Goal: Information Seeking & Learning: Learn about a topic

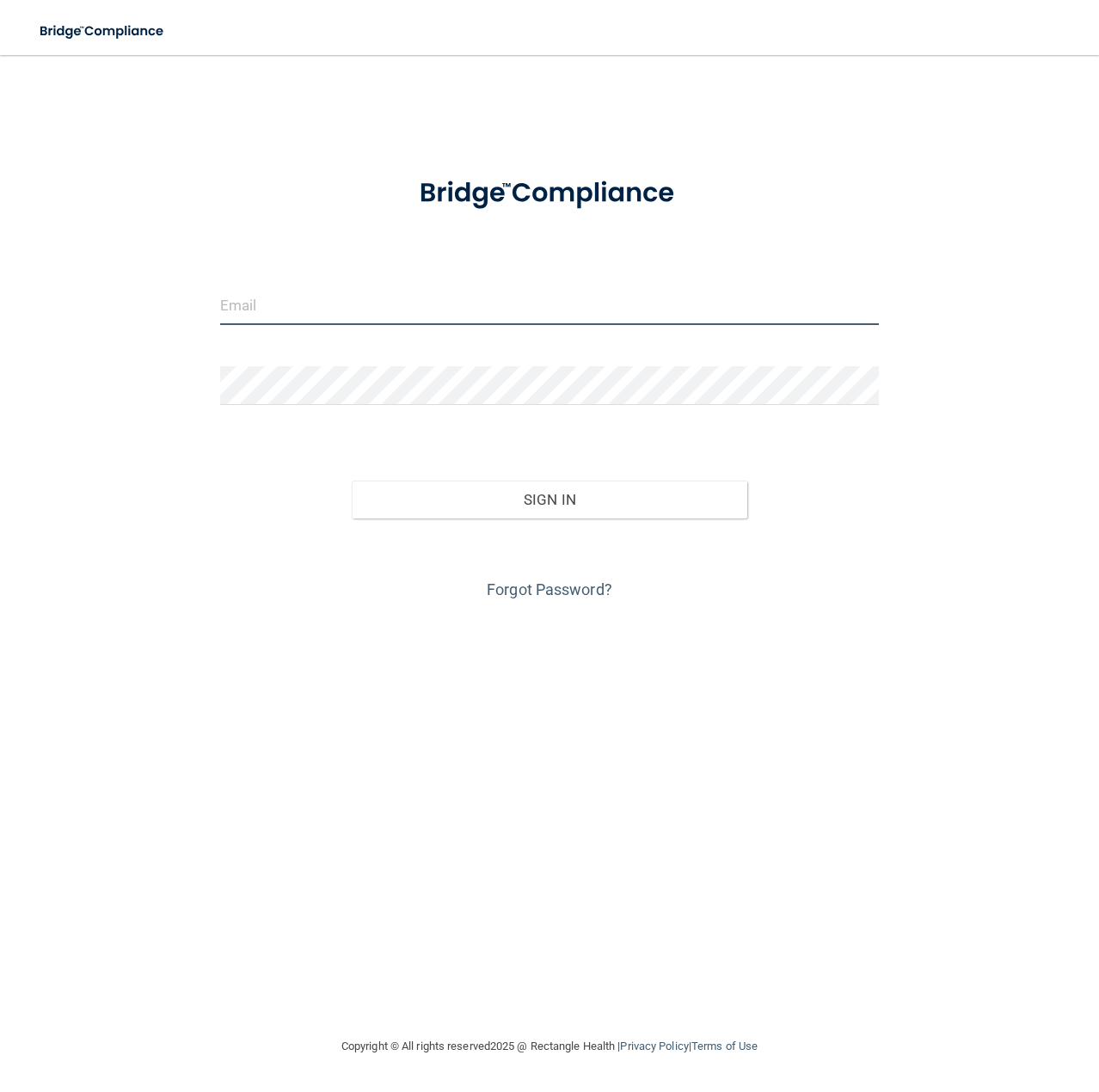
click at [348, 314] on input "email" at bounding box center [550, 305] width 659 height 39
type input "[PERSON_NAME][EMAIL_ADDRESS][DOMAIN_NAME]"
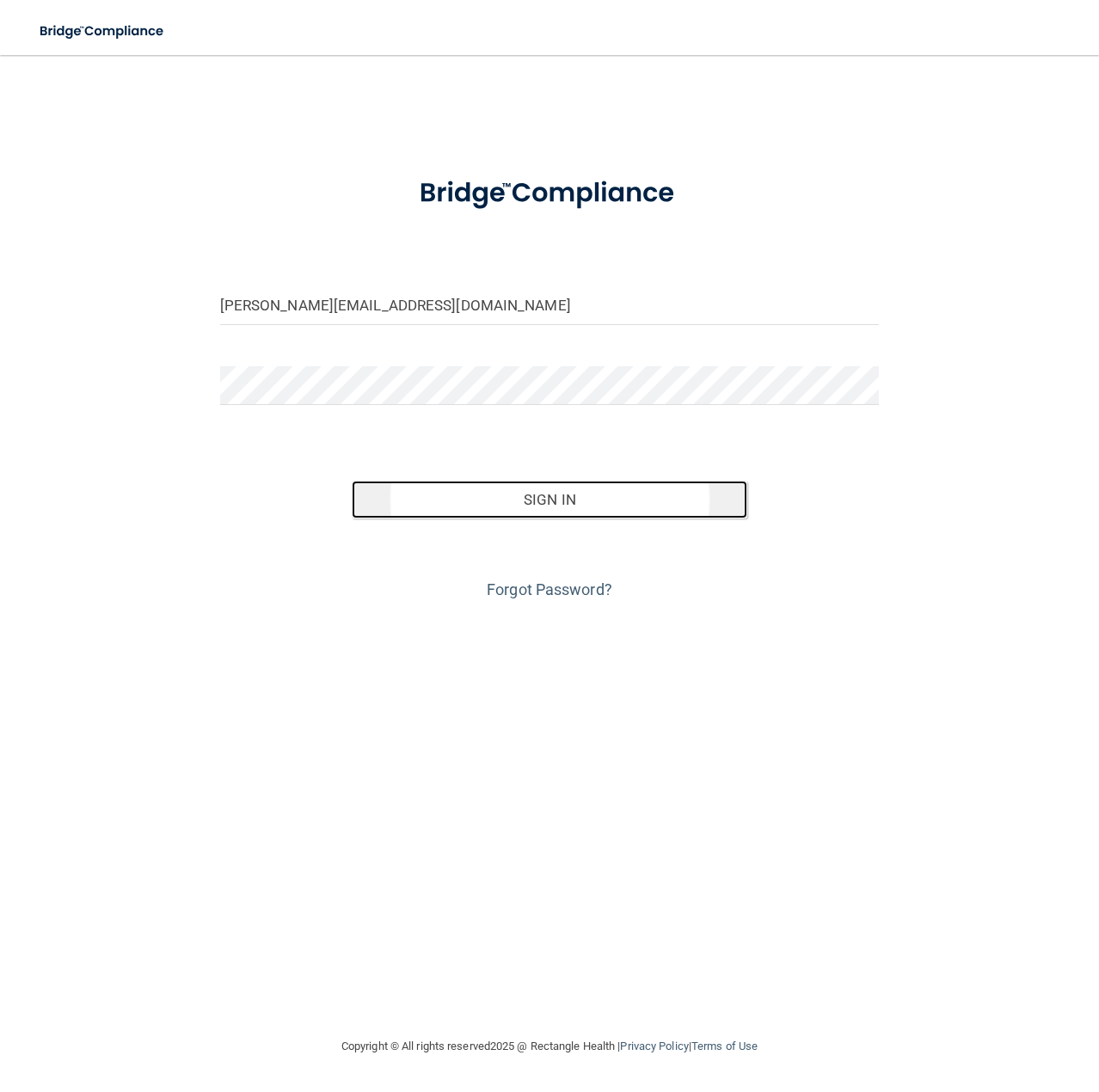
click at [528, 505] on button "Sign In" at bounding box center [550, 499] width 395 height 38
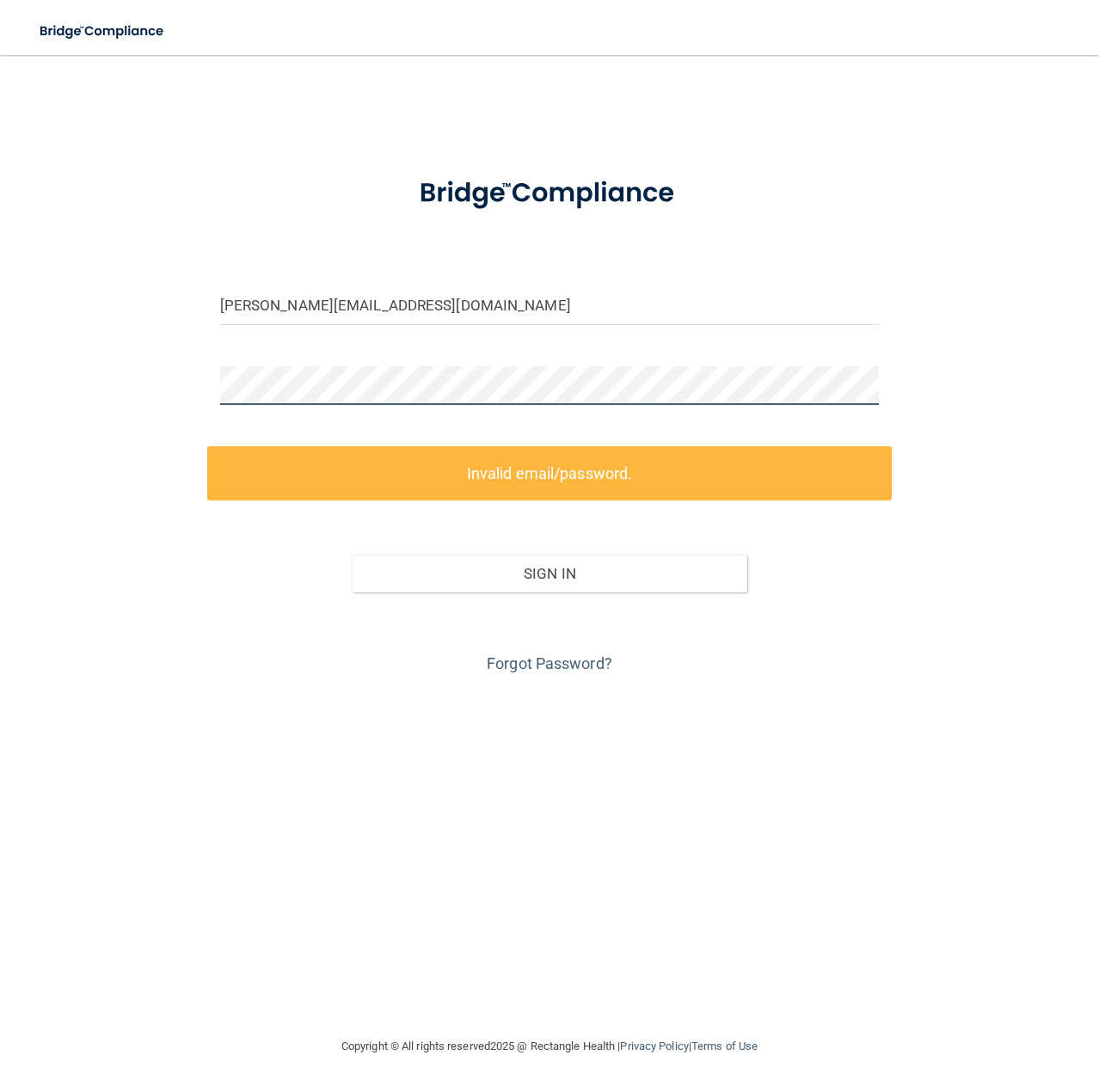
click at [91, 335] on div "jamie@drstonesoffice.com Invalid email/password. You don't have permission to a…" at bounding box center [550, 546] width 1030 height 947
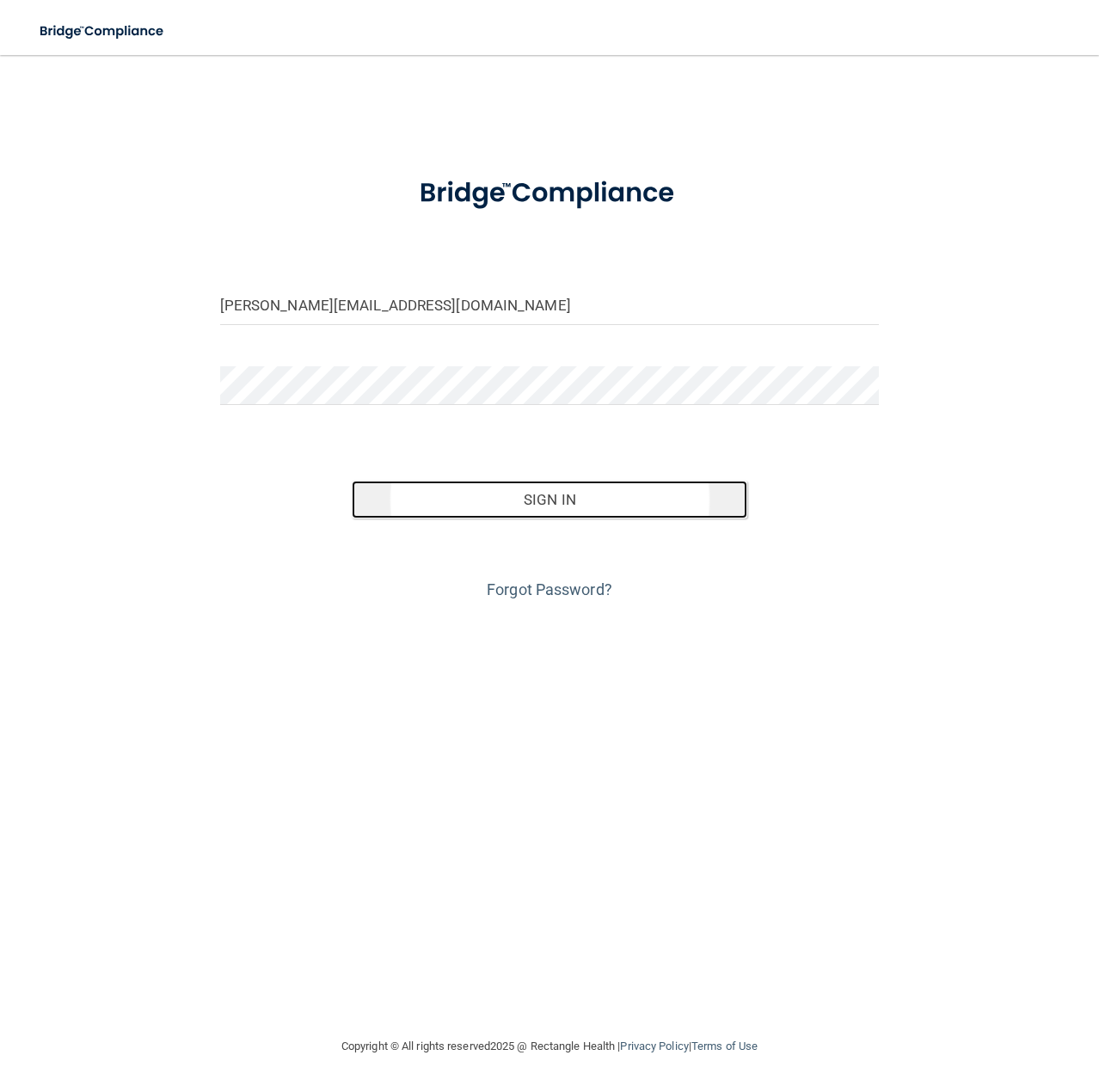
click at [506, 504] on button "Sign In" at bounding box center [550, 499] width 395 height 38
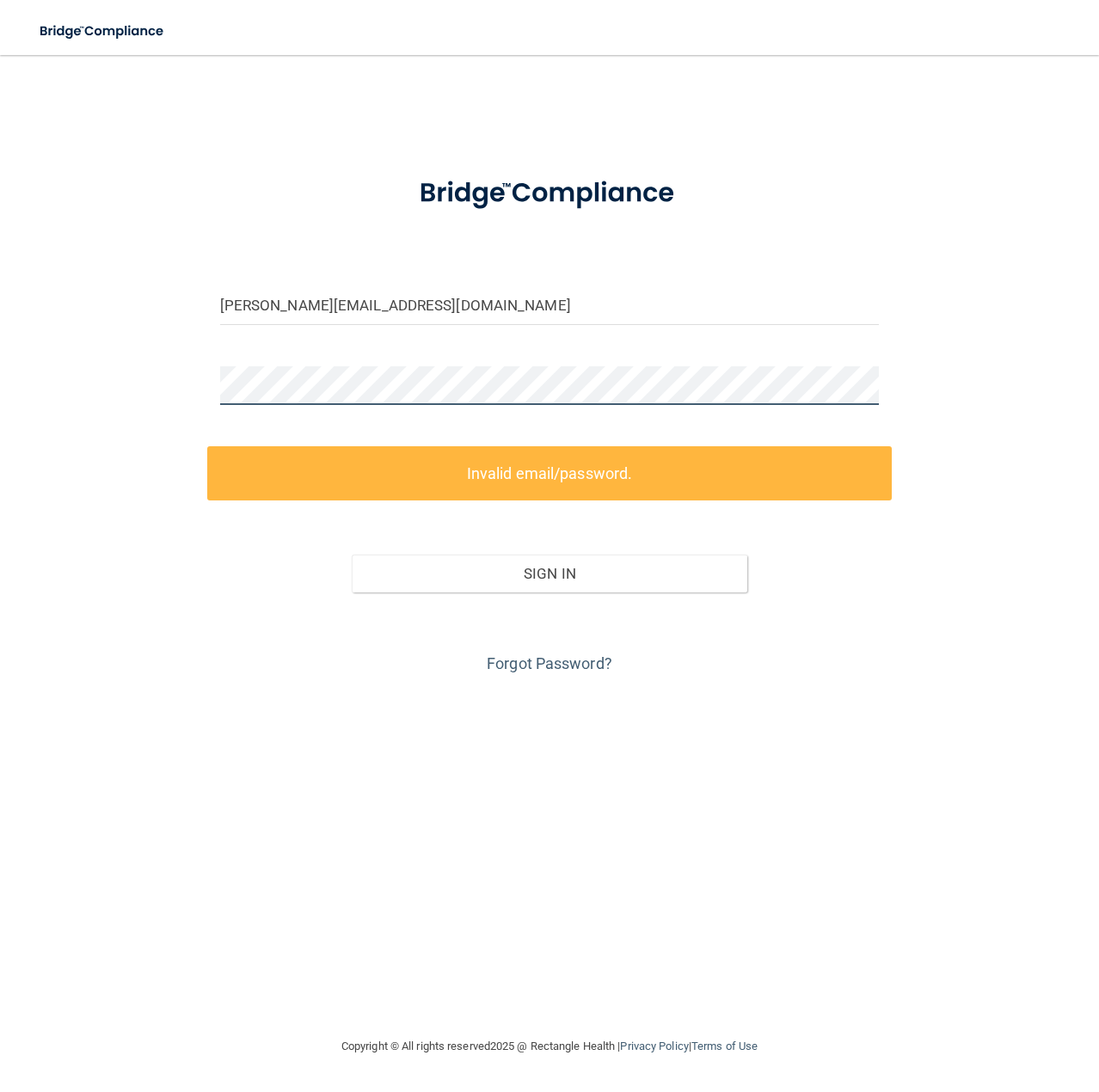
click at [146, 378] on div "jamie@drstonesoffice.com Invalid email/password. You don't have permission to a…" at bounding box center [550, 546] width 1030 height 947
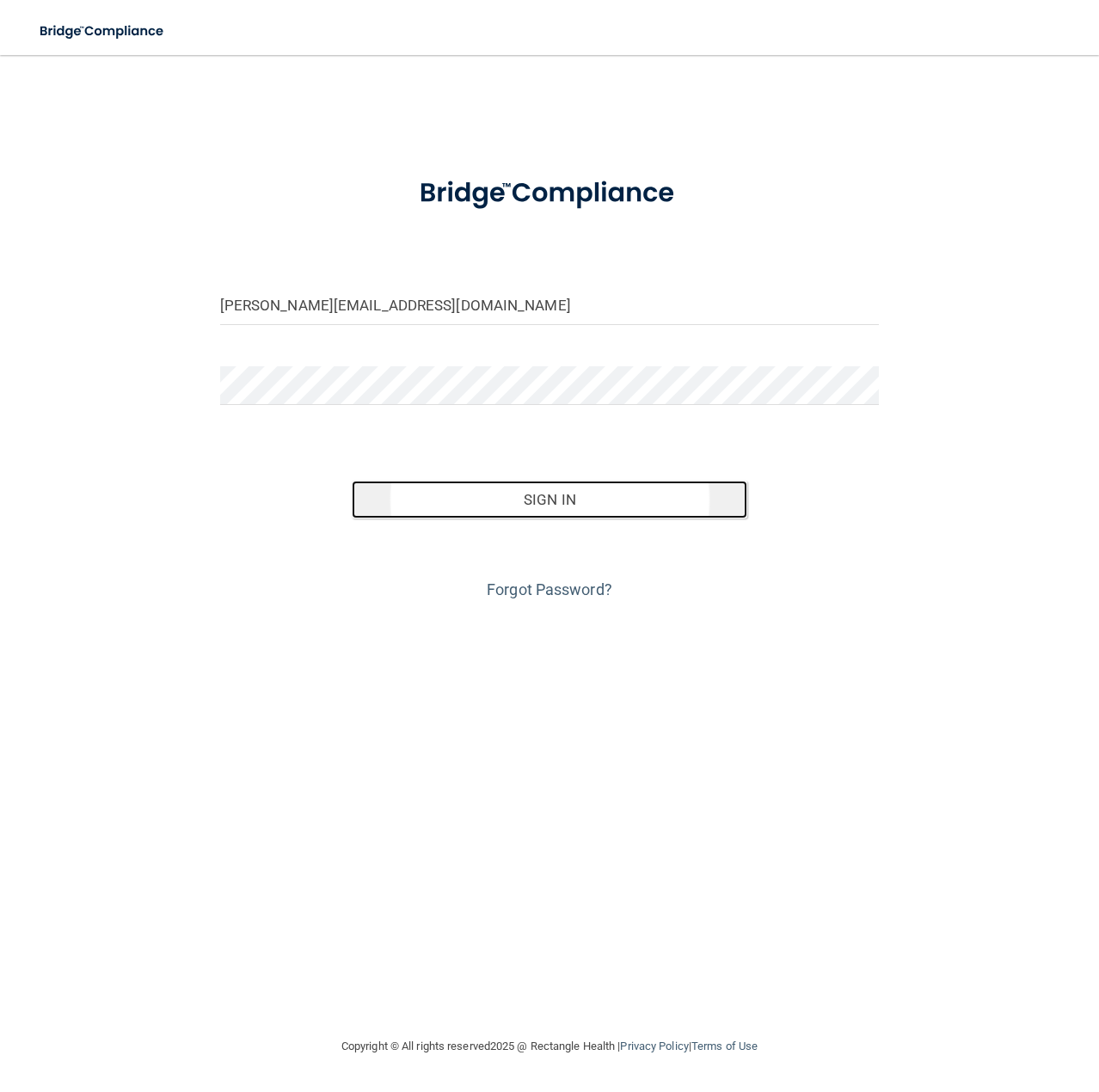
click at [607, 506] on button "Sign In" at bounding box center [550, 499] width 395 height 38
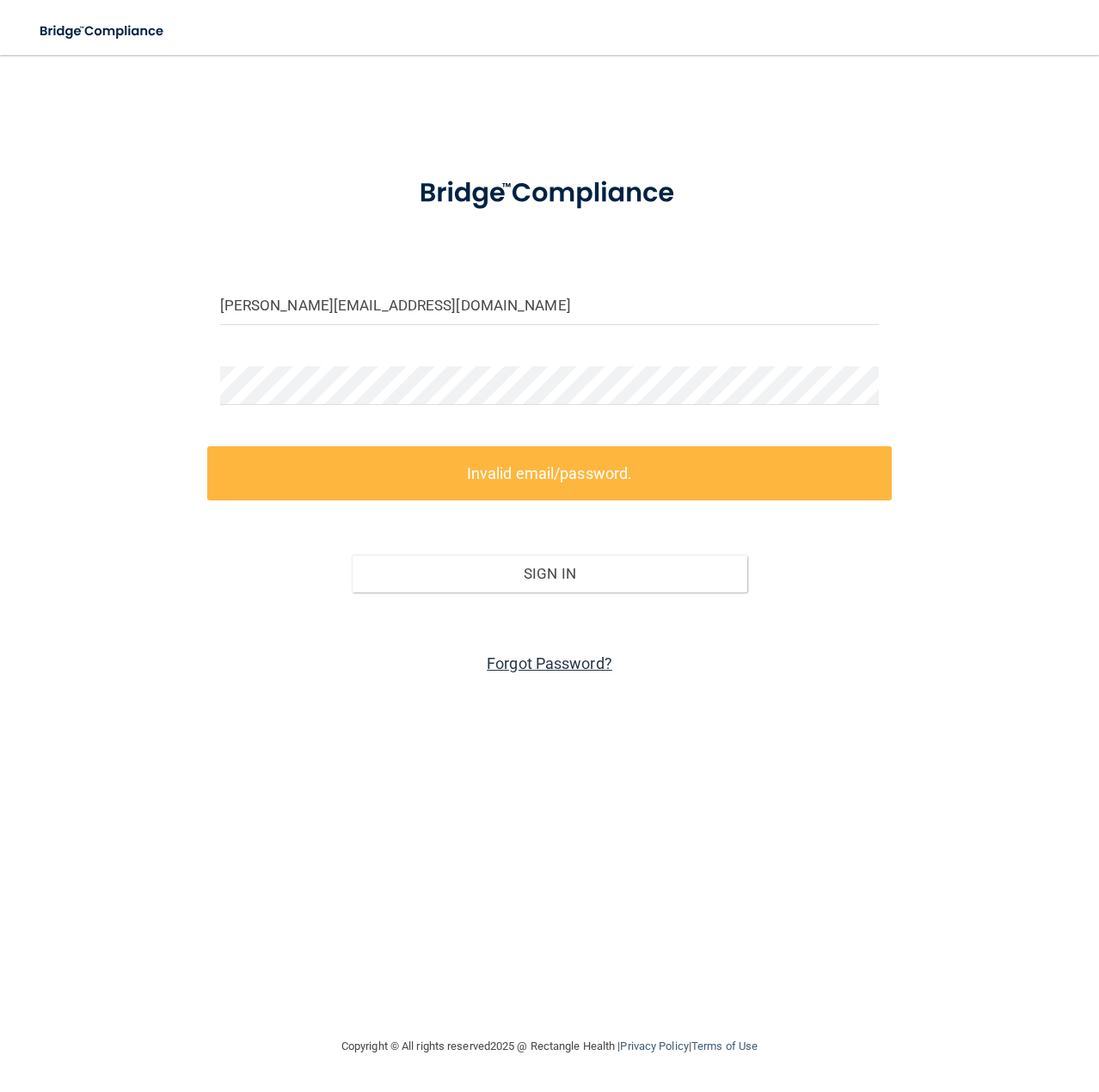
click at [588, 659] on link "Forgot Password?" at bounding box center [549, 663] width 126 height 18
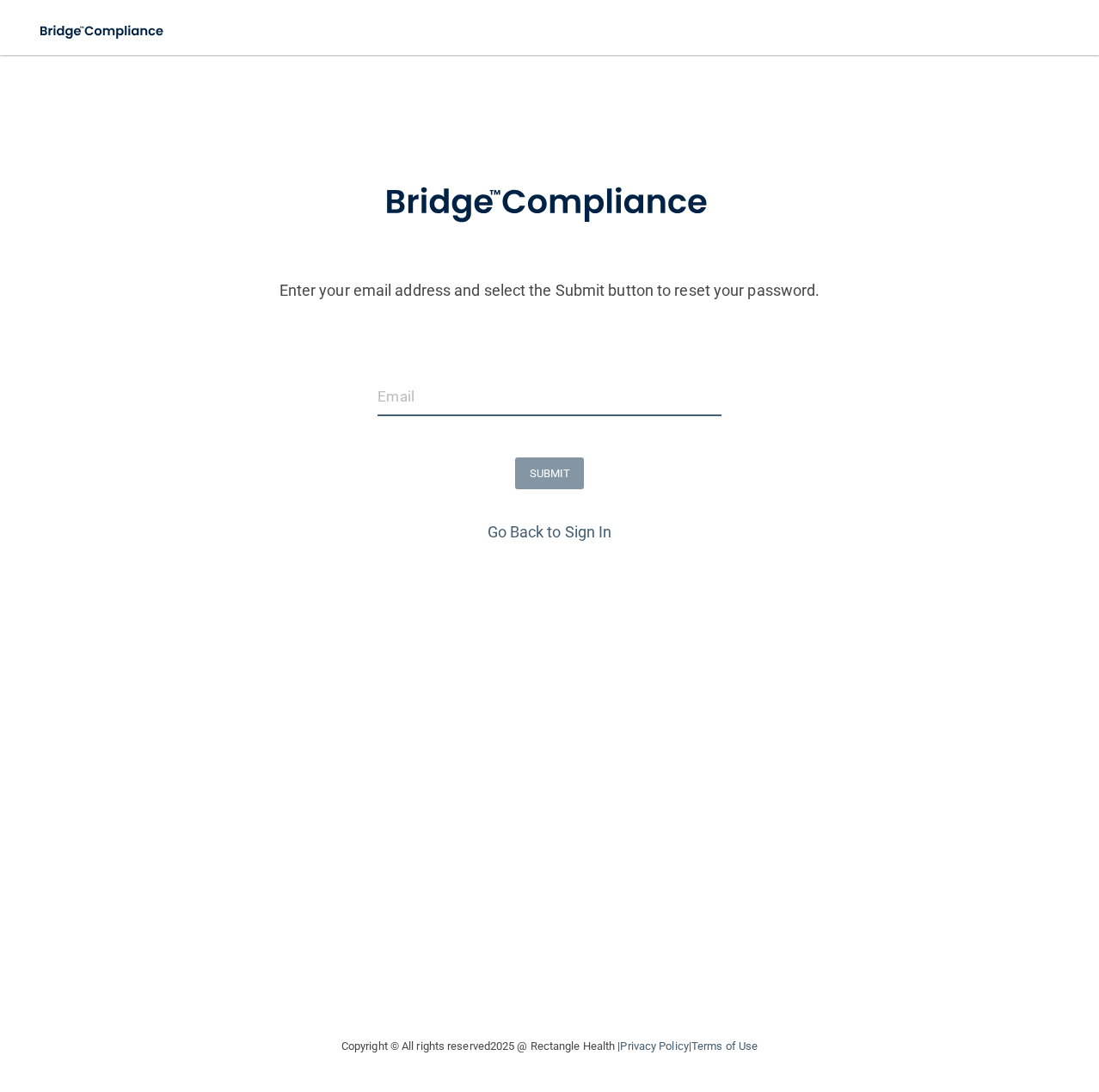
click at [497, 407] on input "email" at bounding box center [549, 396] width 343 height 39
type input "[PERSON_NAME][EMAIL_ADDRESS][DOMAIN_NAME]"
click at [551, 471] on button "SUBMIT" at bounding box center [550, 473] width 69 height 32
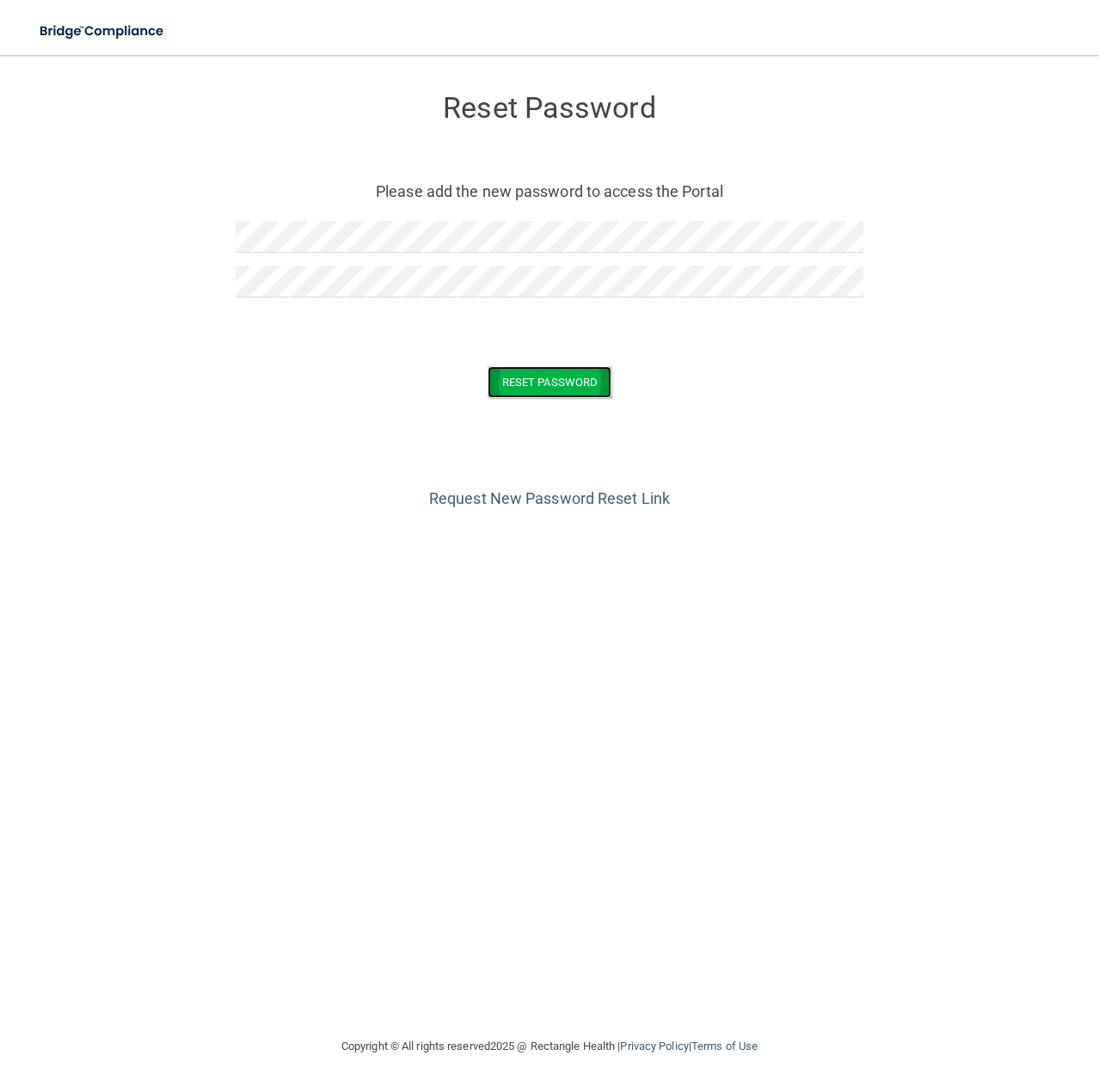
click at [531, 377] on button "Reset Password" at bounding box center [549, 382] width 124 height 32
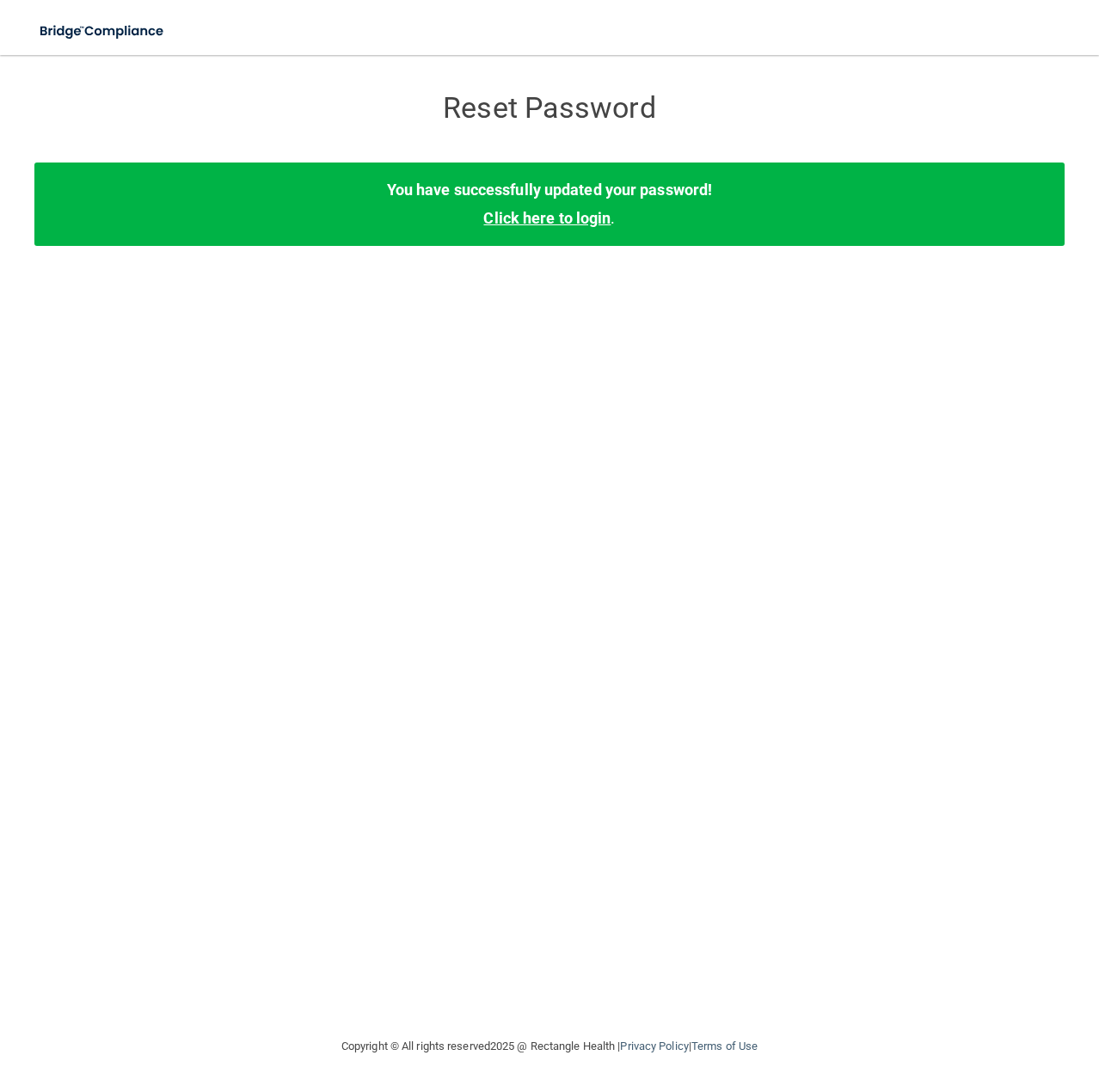
click at [592, 218] on link "Click here to login" at bounding box center [547, 217] width 127 height 18
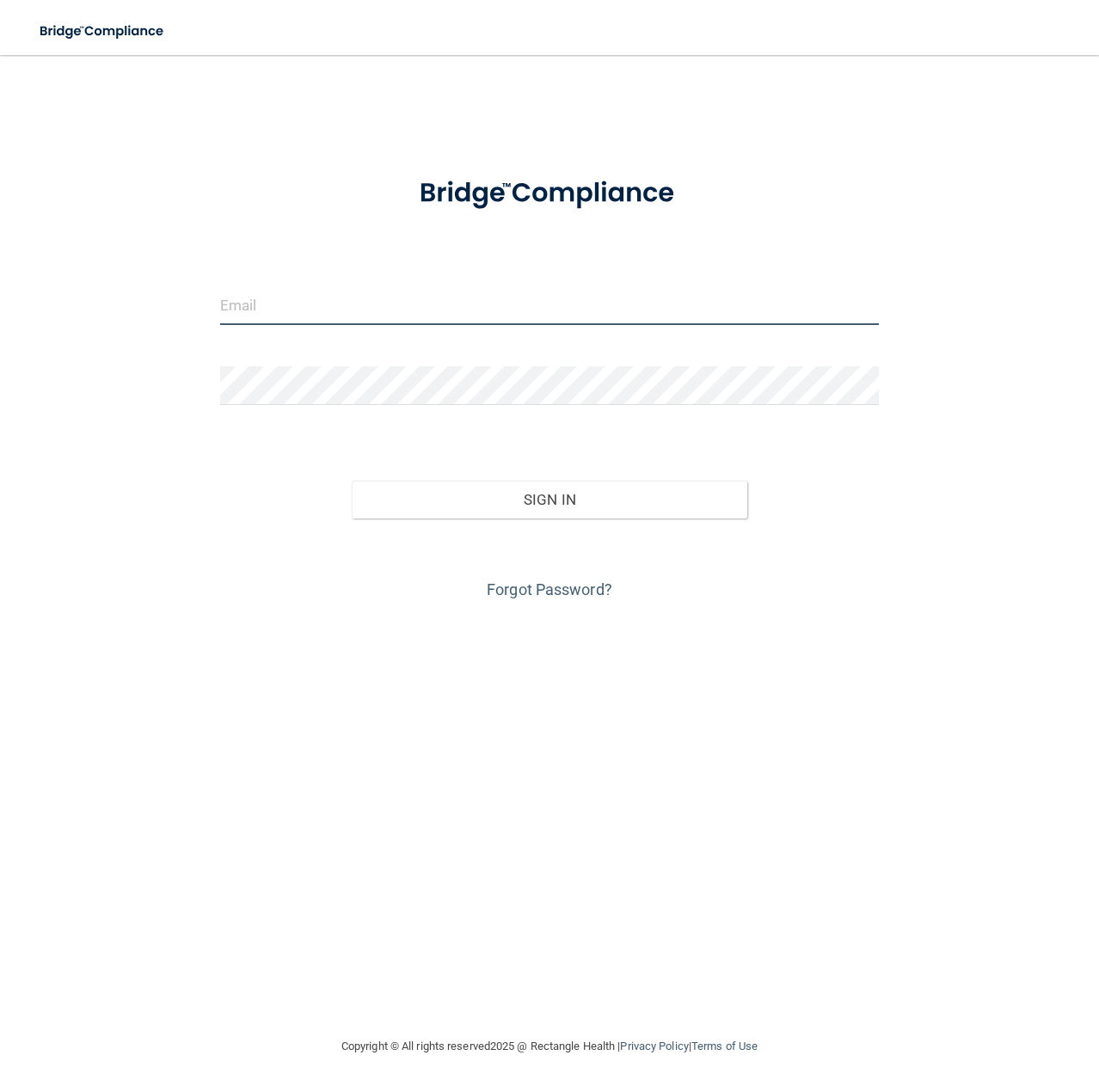
click at [425, 309] on input "email" at bounding box center [550, 305] width 659 height 39
type input "[PERSON_NAME][EMAIL_ADDRESS][DOMAIN_NAME]"
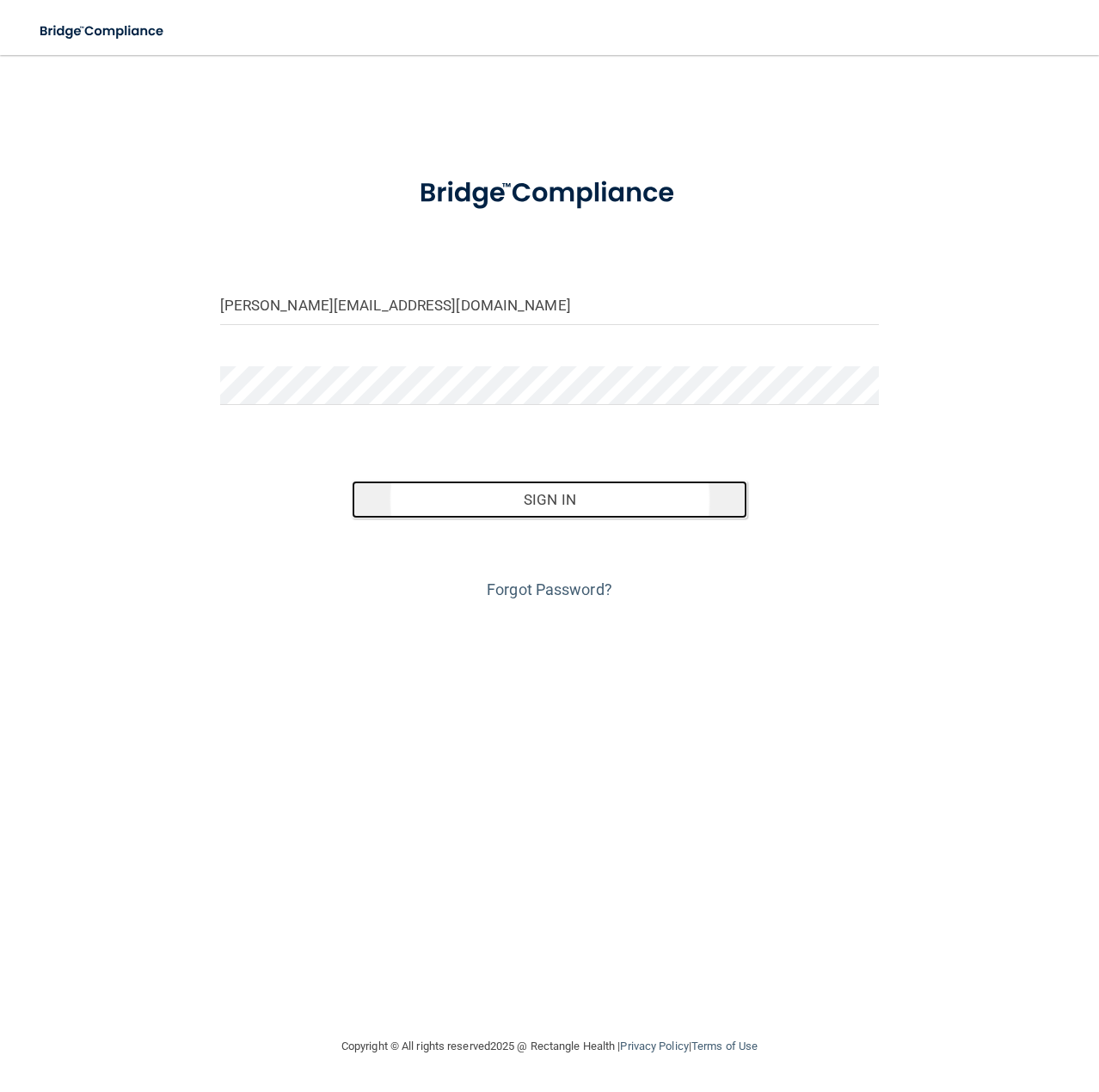
click at [579, 507] on button "Sign In" at bounding box center [550, 499] width 395 height 38
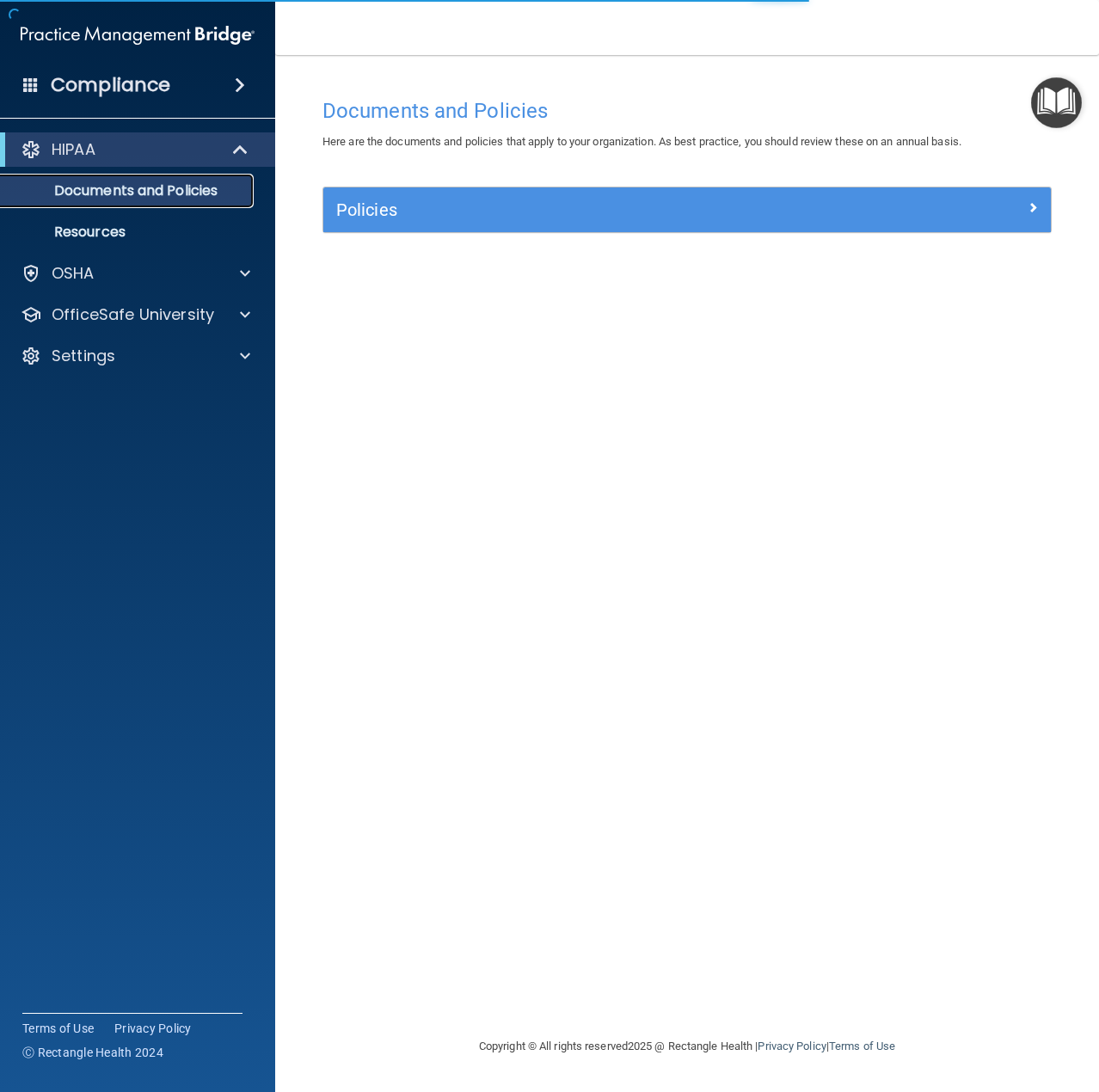
click at [169, 189] on p "Documents and Policies" at bounding box center [128, 190] width 235 height 17
click at [1063, 124] on img "Open Resource Center" at bounding box center [1056, 102] width 50 height 50
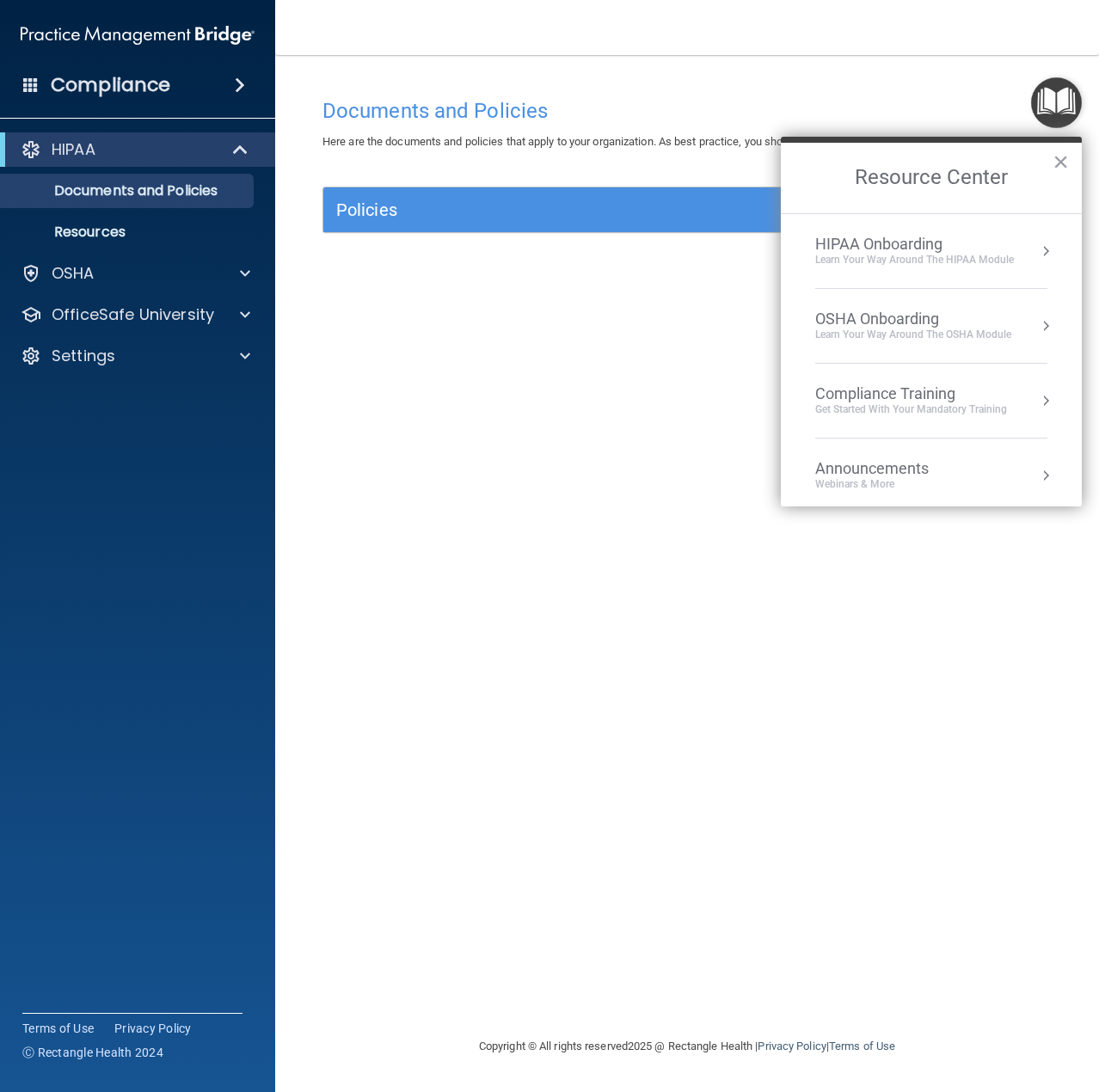
click at [945, 397] on div "Compliance Training" at bounding box center [911, 393] width 192 height 19
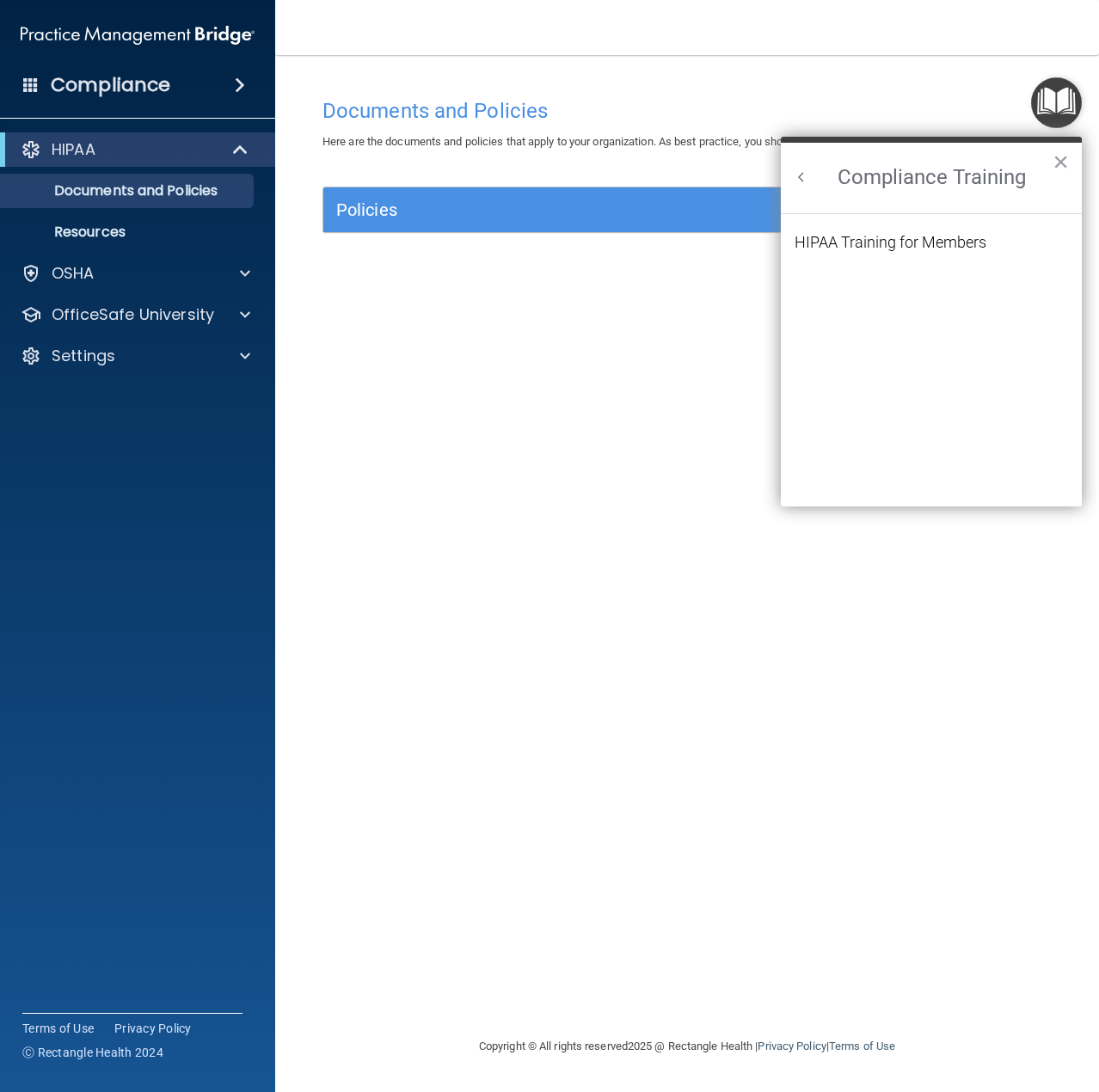
click at [794, 182] on button "Back to Resource Center Home" at bounding box center [801, 177] width 17 height 17
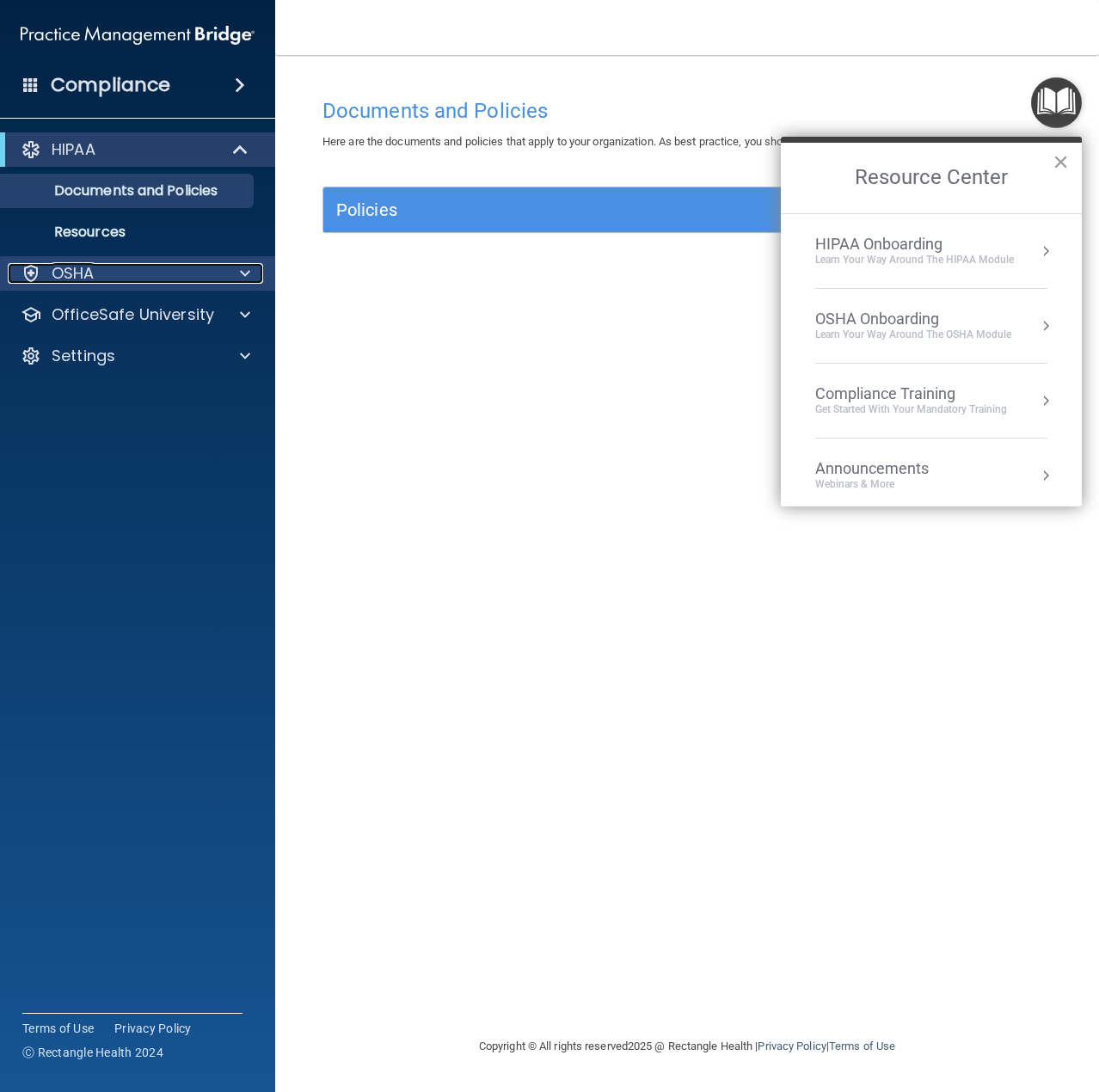
click at [236, 270] on div at bounding box center [243, 273] width 43 height 21
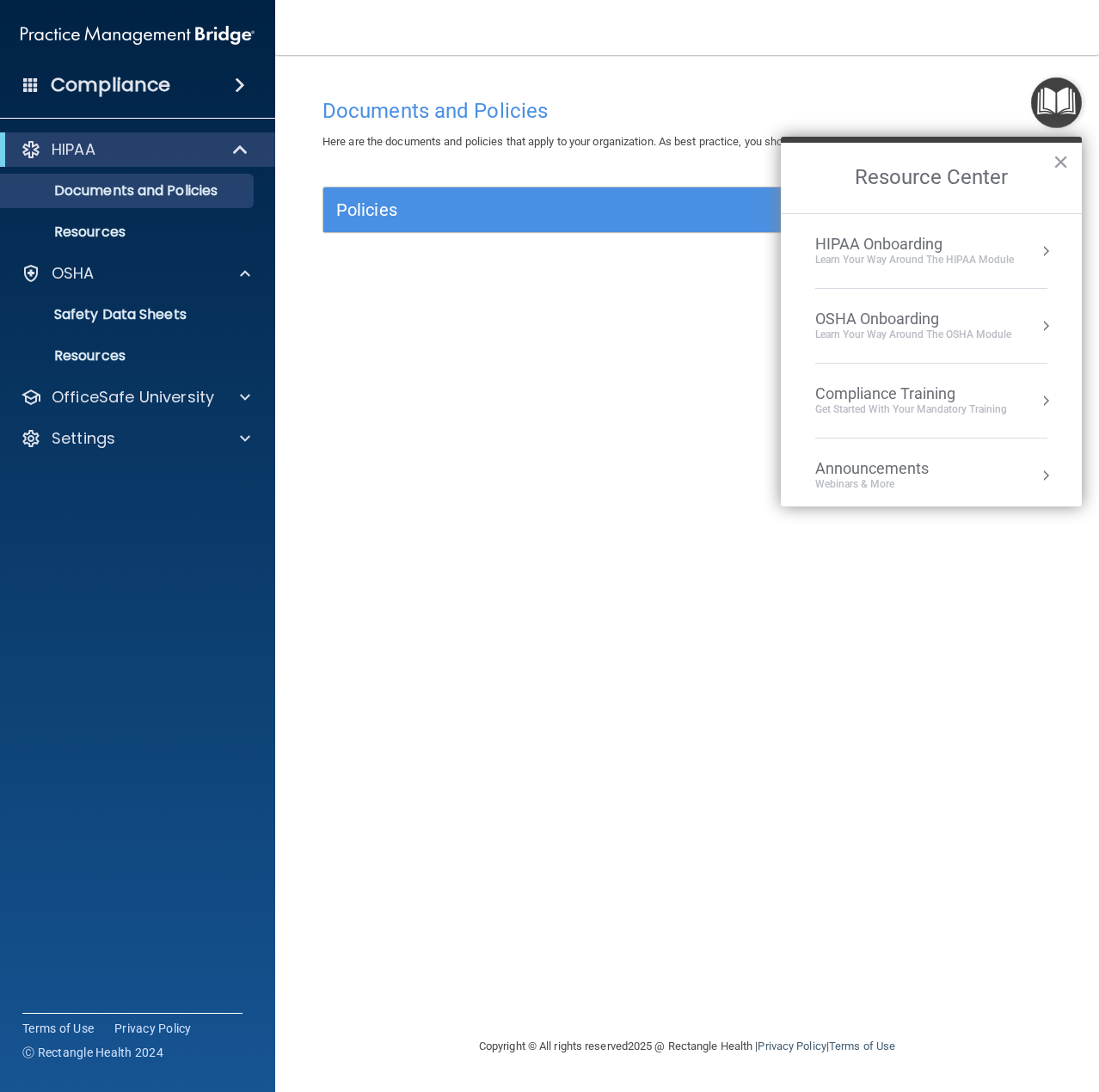
click at [241, 82] on span at bounding box center [240, 85] width 10 height 21
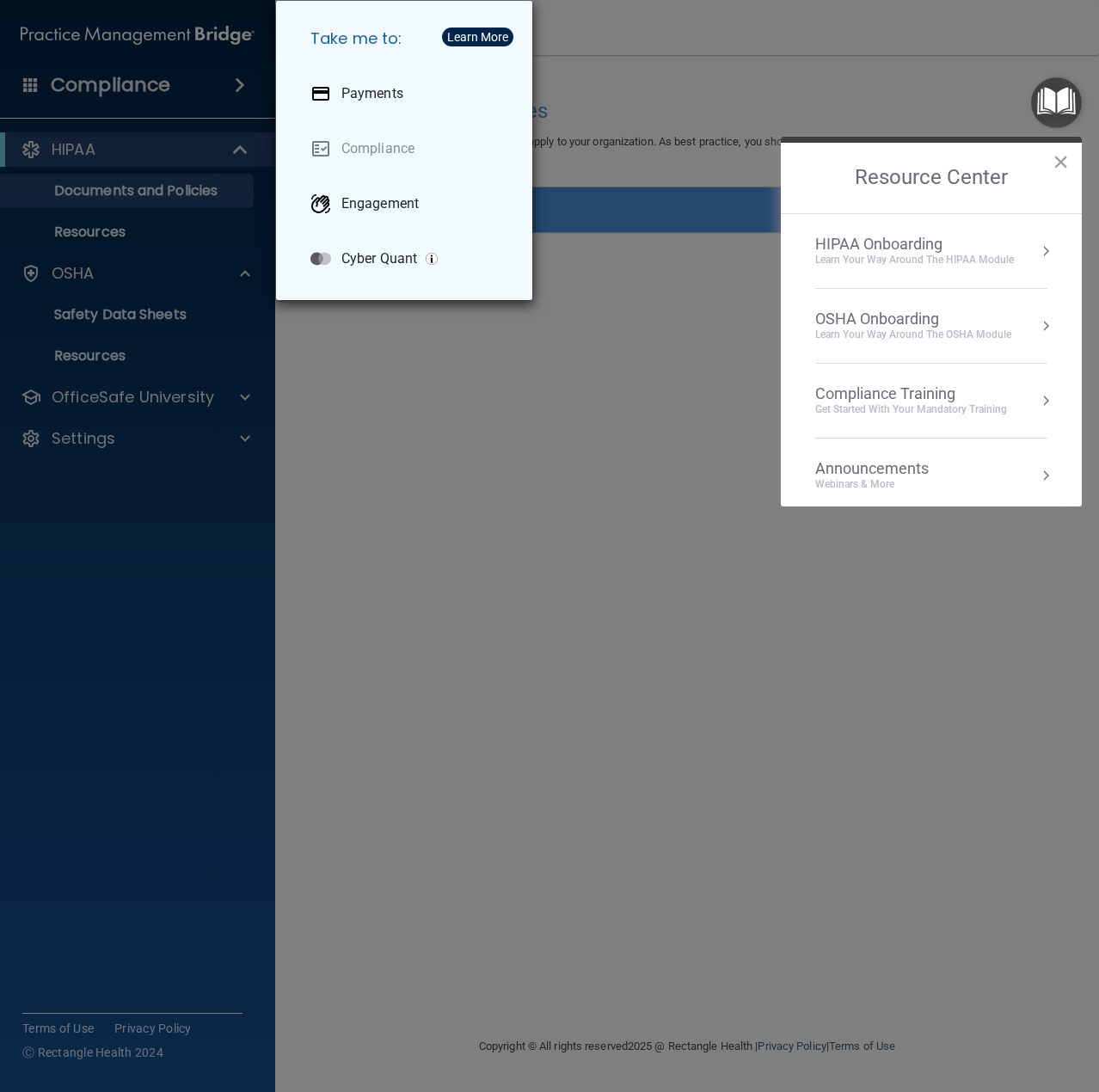
click at [188, 399] on div "Take me to: Payments Compliance Engagement Cyber Quant" at bounding box center [550, 546] width 1099 height 1092
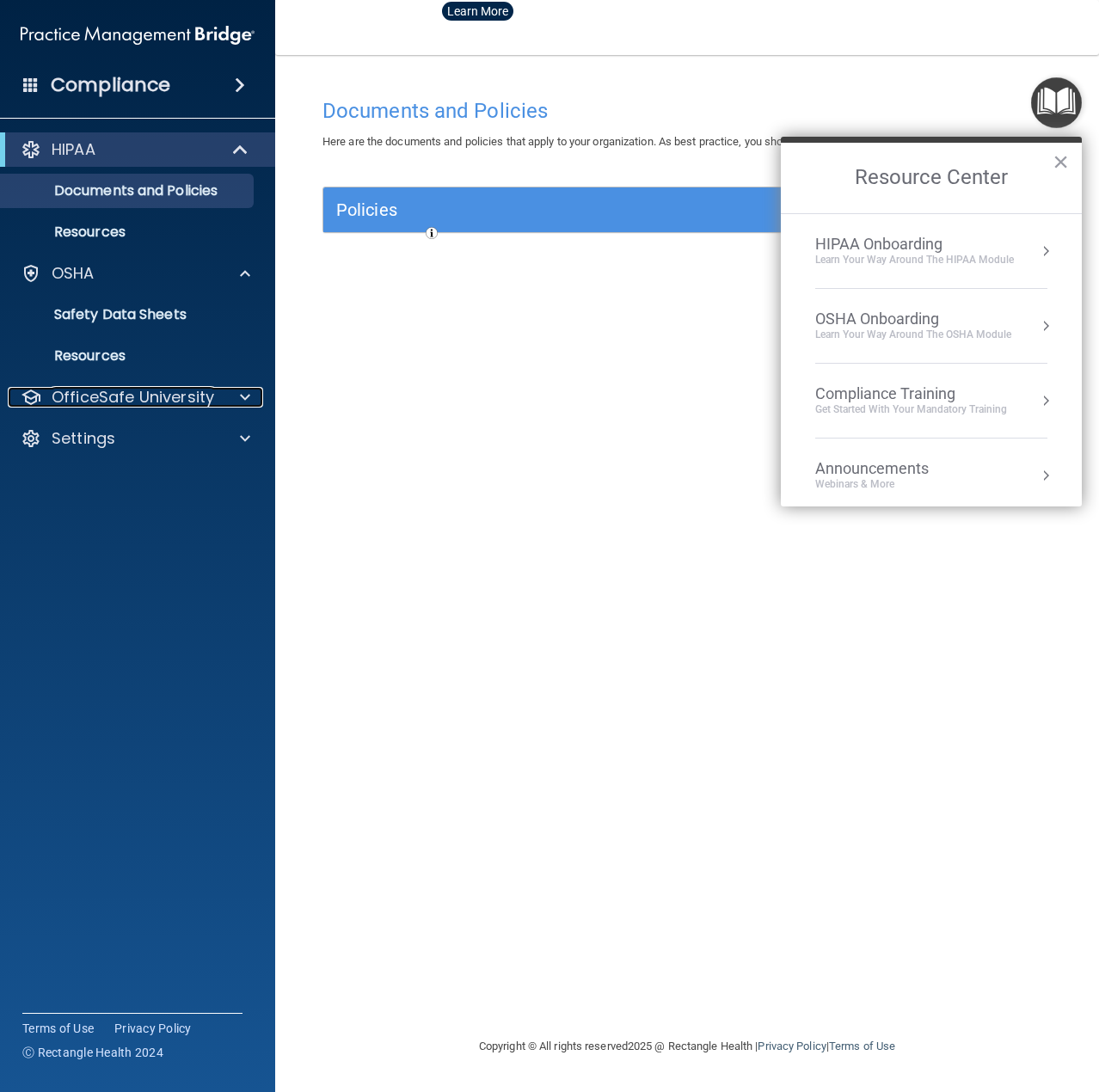
click at [250, 395] on div at bounding box center [243, 397] width 43 height 21
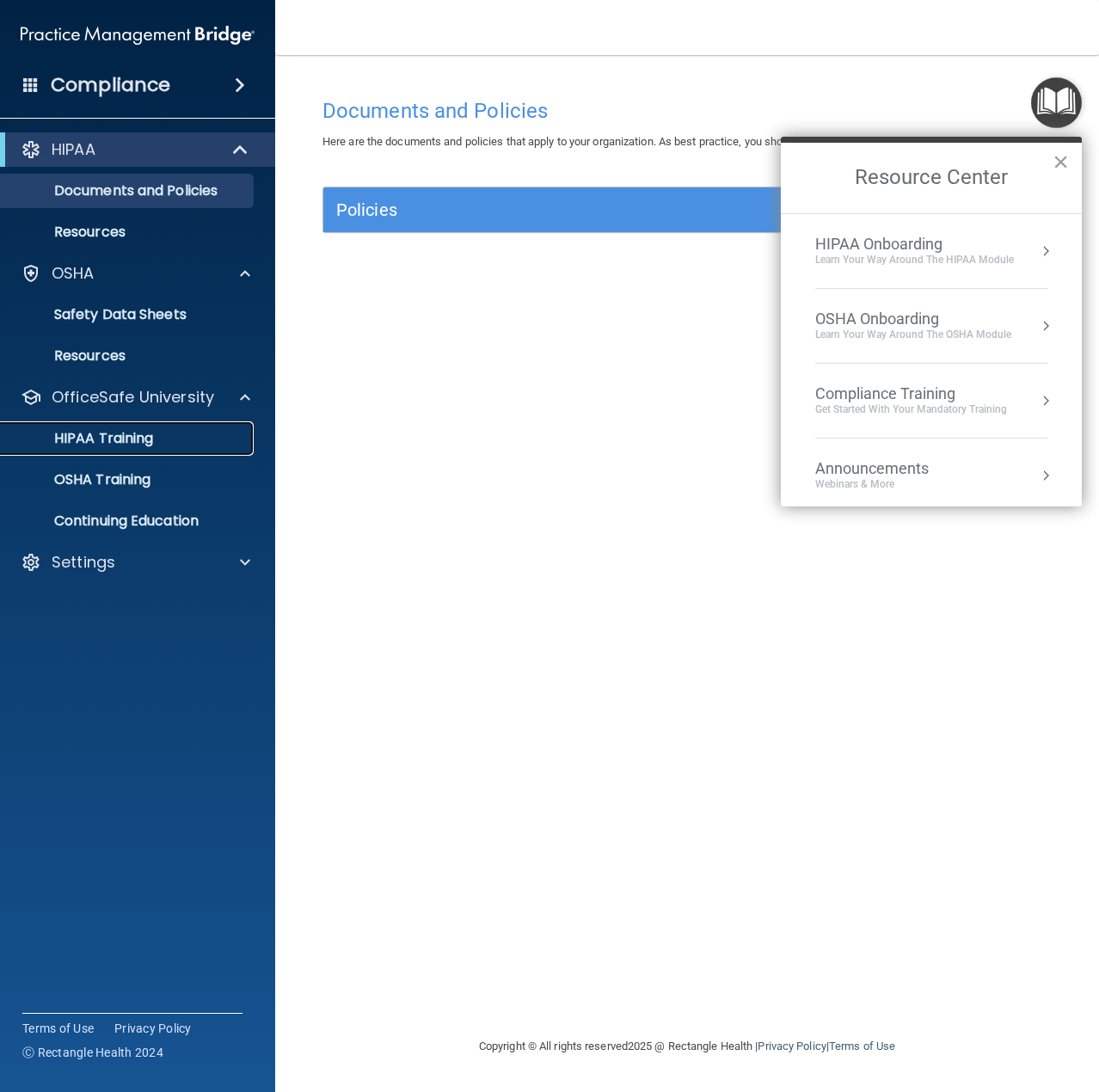
click at [119, 440] on p "HIPAA Training" at bounding box center [82, 438] width 142 height 17
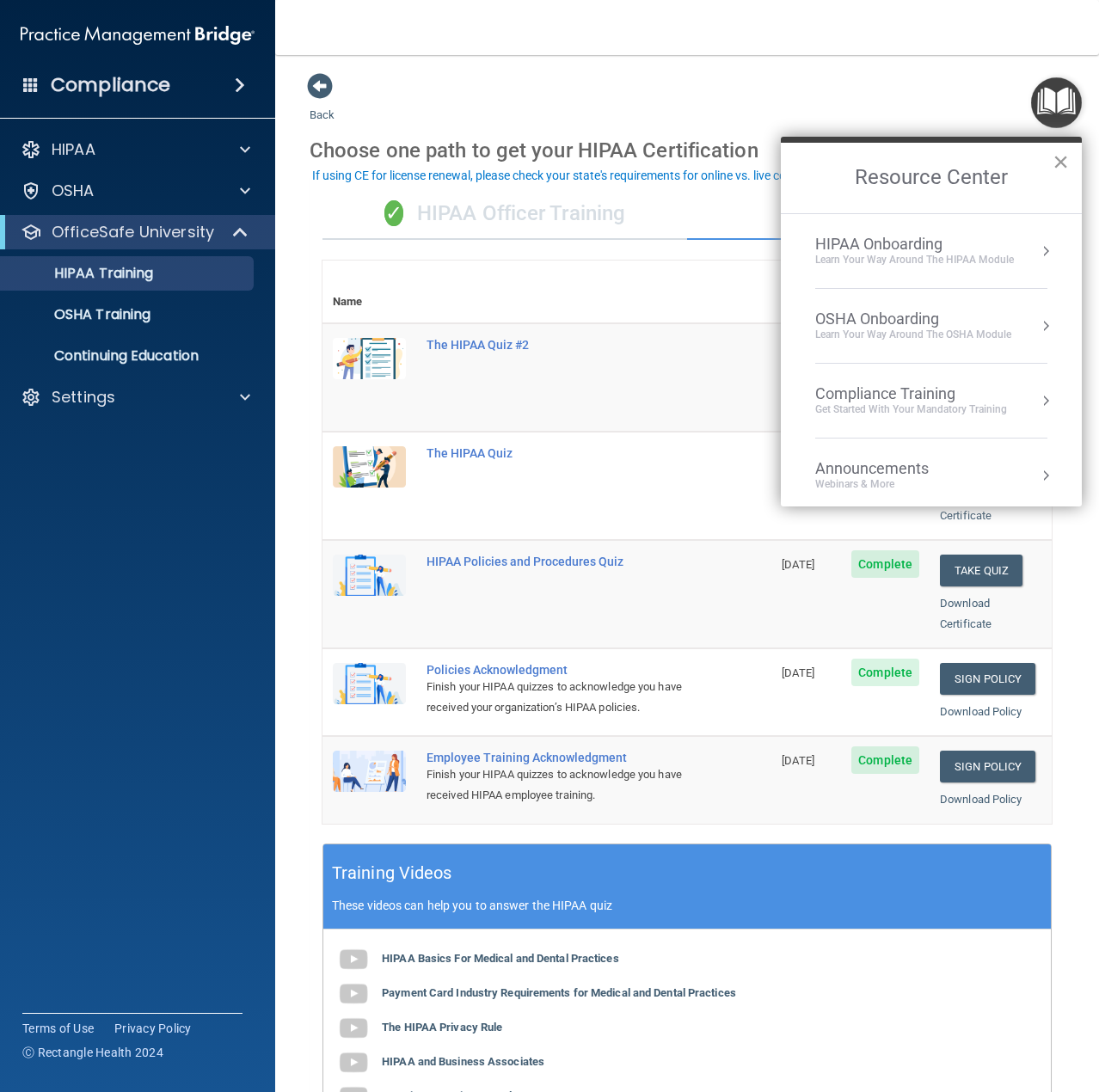
click at [1061, 162] on button "×" at bounding box center [1060, 162] width 17 height 28
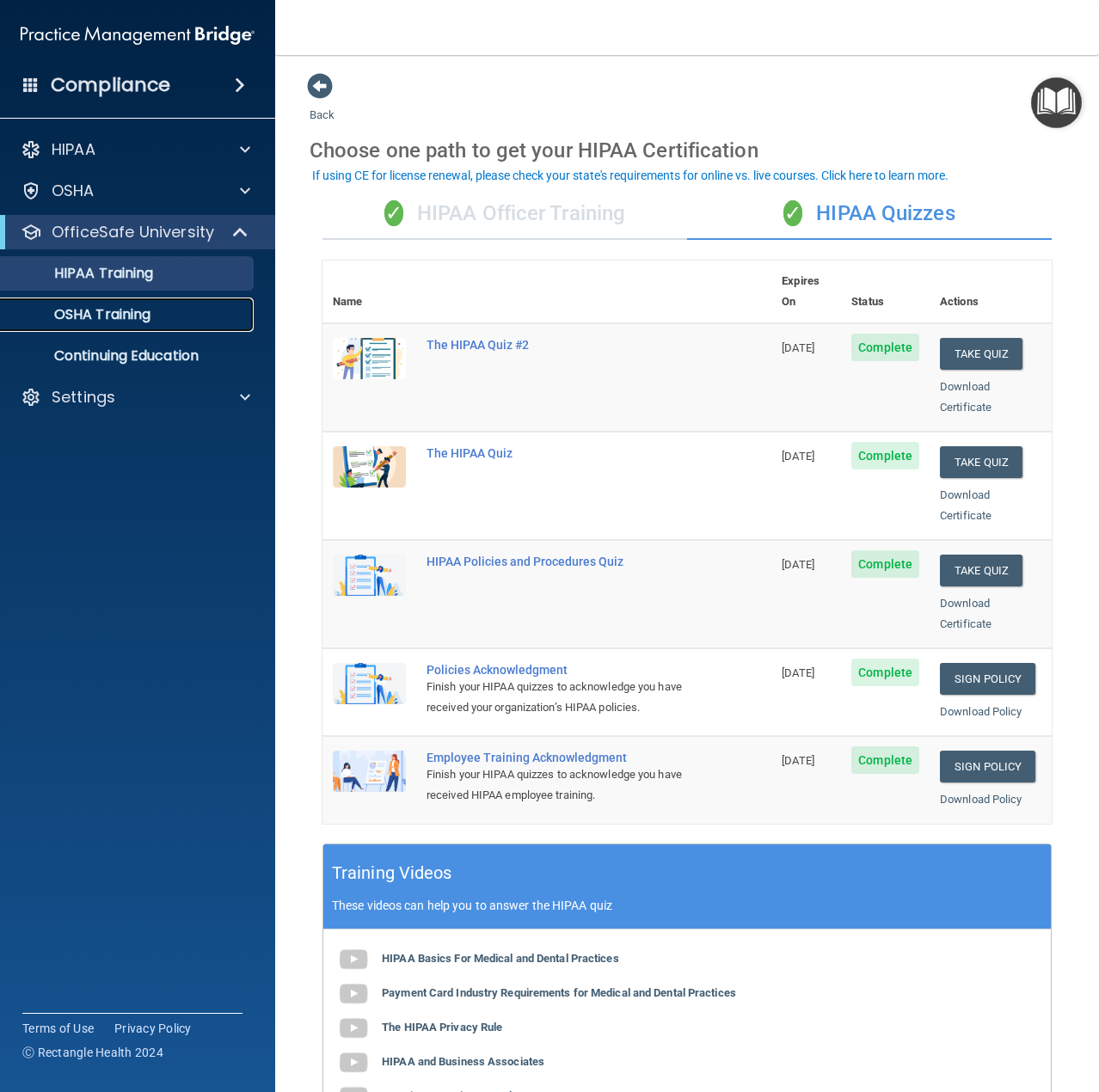
click at [124, 326] on link "OSHA Training" at bounding box center [119, 314] width 271 height 35
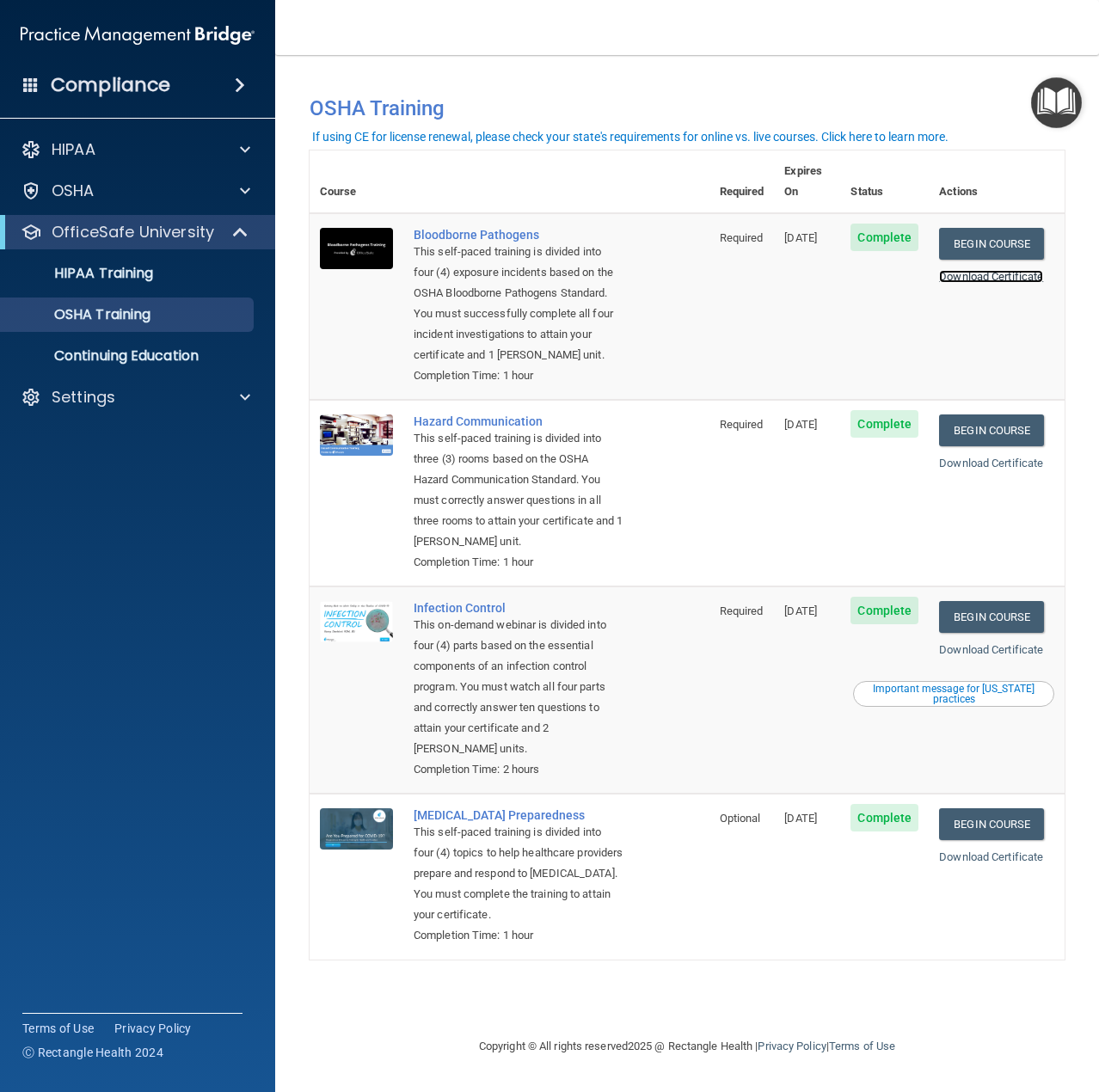
click at [996, 270] on link "Download Certificate" at bounding box center [990, 276] width 104 height 13
click at [1006, 465] on link "Download Certificate" at bounding box center [990, 462] width 104 height 13
click at [1008, 652] on link "Download Certificate" at bounding box center [990, 649] width 104 height 13
click at [972, 860] on link "Download Certificate" at bounding box center [990, 856] width 104 height 13
click at [147, 363] on p "Continuing Education" at bounding box center [128, 356] width 235 height 17
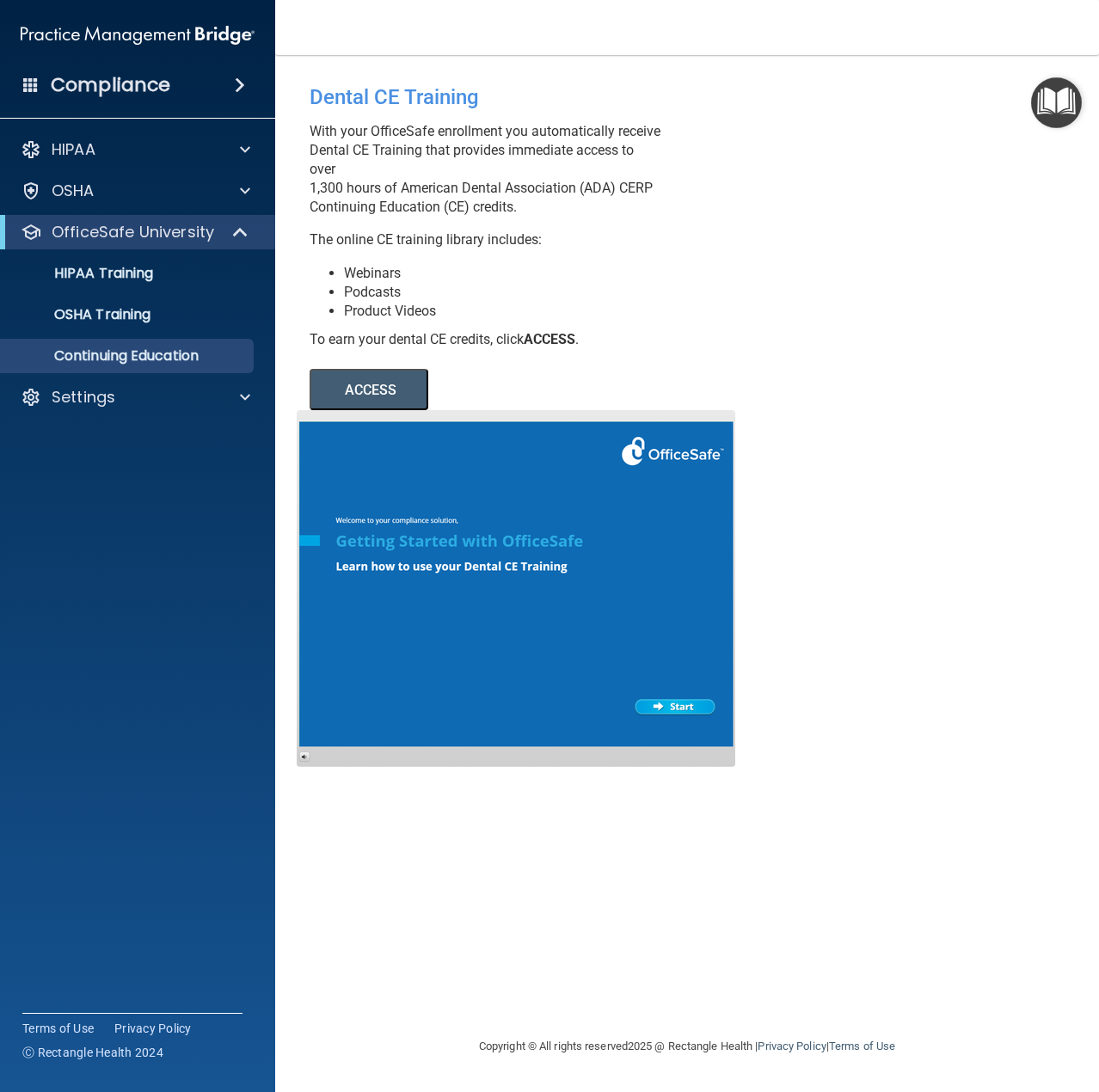
click at [380, 387] on button "ACCESS" at bounding box center [369, 389] width 119 height 42
click at [232, 136] on div "HIPAA" at bounding box center [137, 149] width 276 height 35
click at [246, 144] on span at bounding box center [245, 149] width 10 height 21
